Goal: Transaction & Acquisition: Purchase product/service

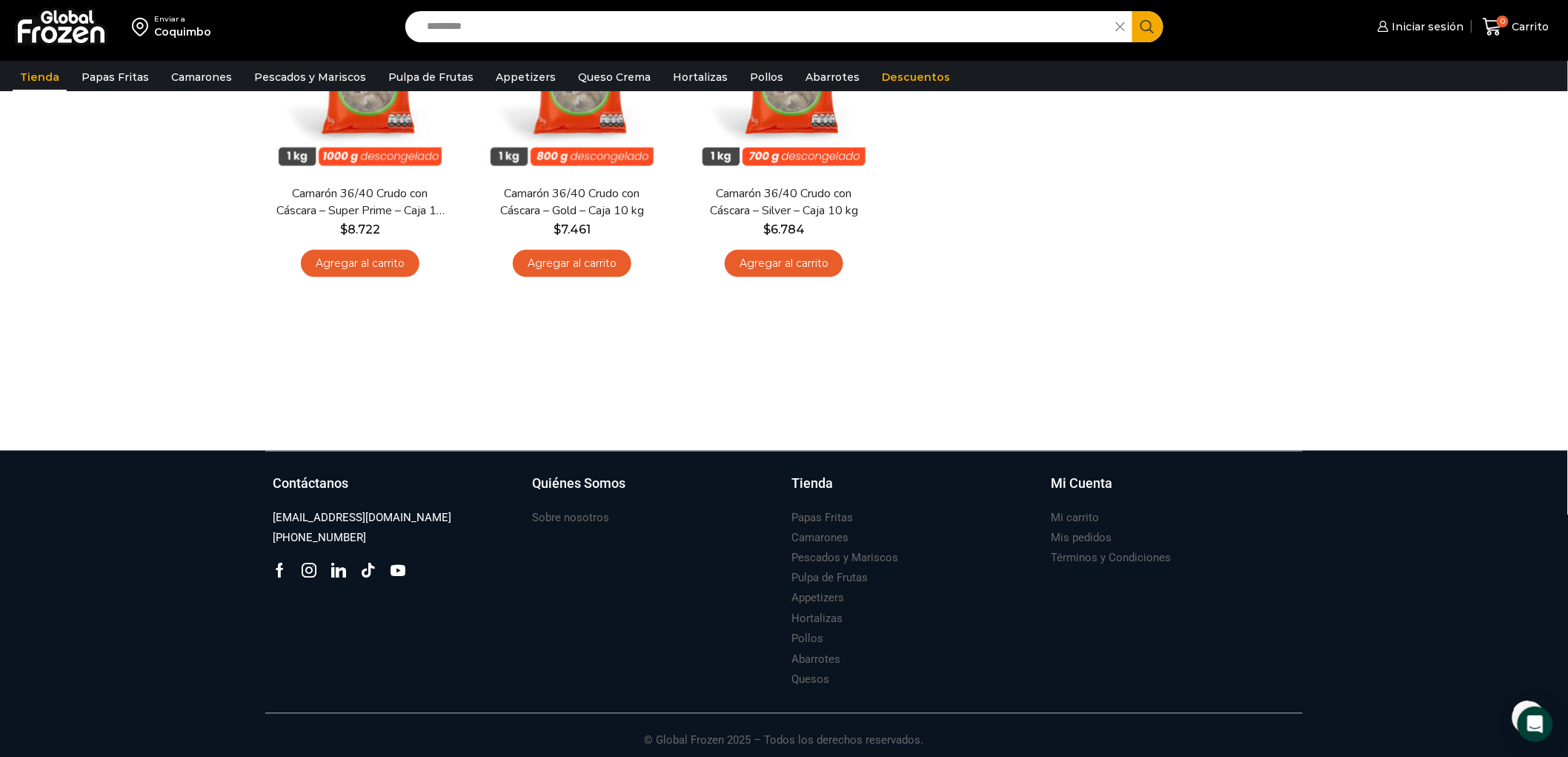
scroll to position [623, 0]
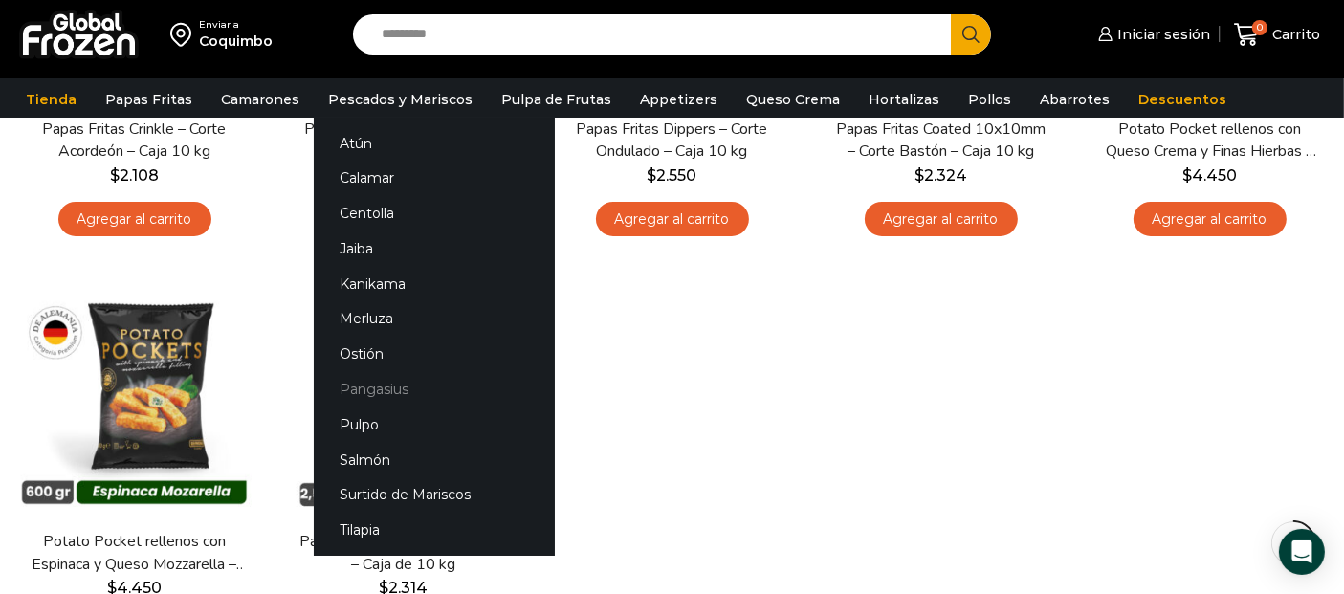
click at [383, 392] on link "Pangasius" at bounding box center [434, 389] width 241 height 35
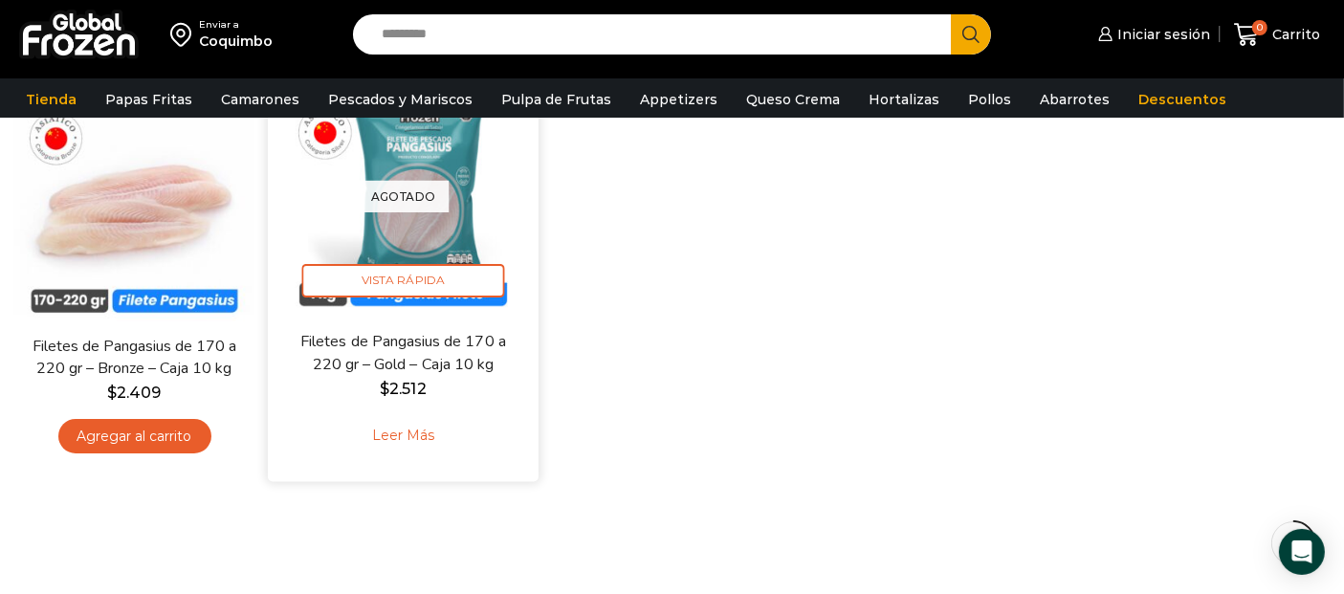
click at [442, 262] on img at bounding box center [403, 196] width 242 height 242
